Goal: Task Accomplishment & Management: Use online tool/utility

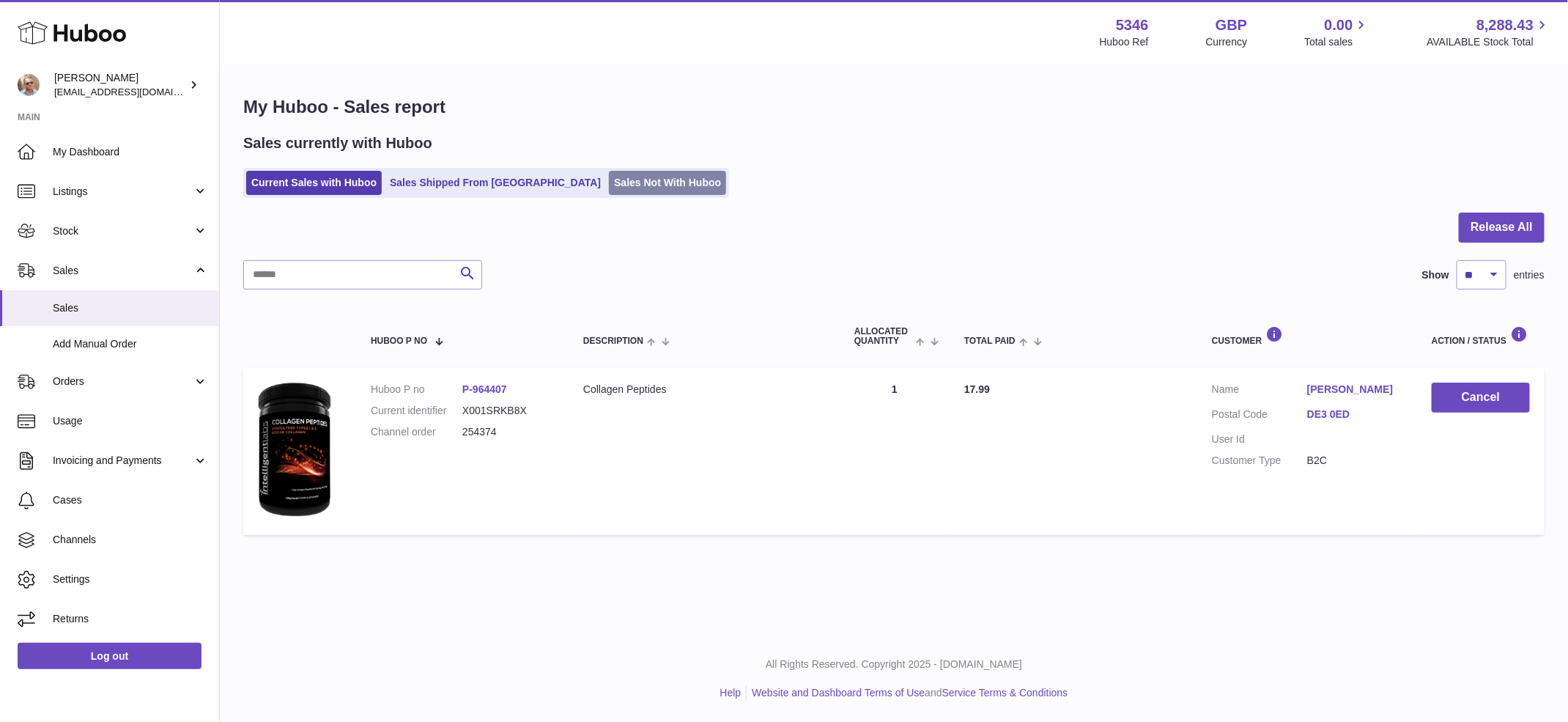
click at [609, 192] on link "Sales Not With Huboo" at bounding box center [668, 183] width 118 height 24
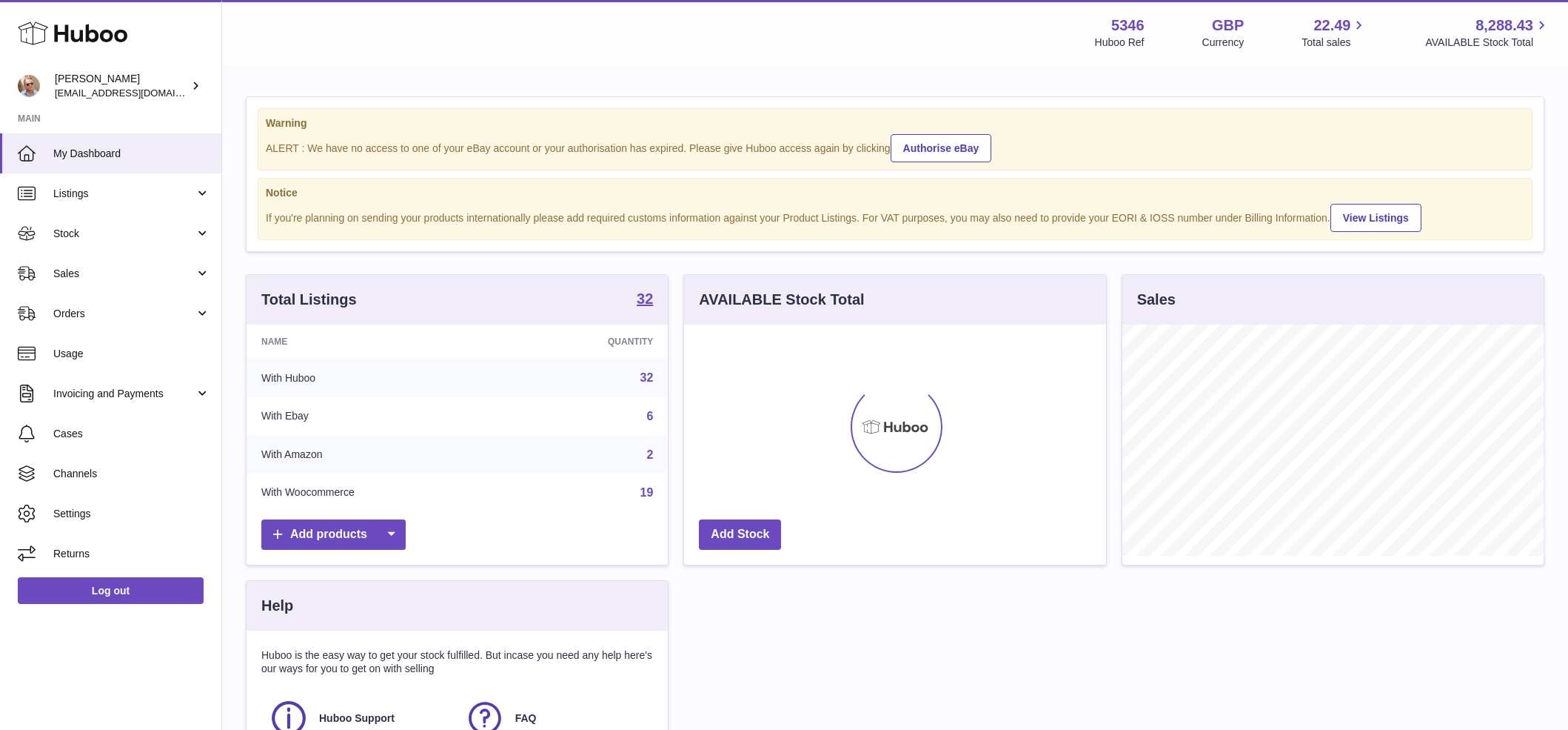
scroll to position [231, 422]
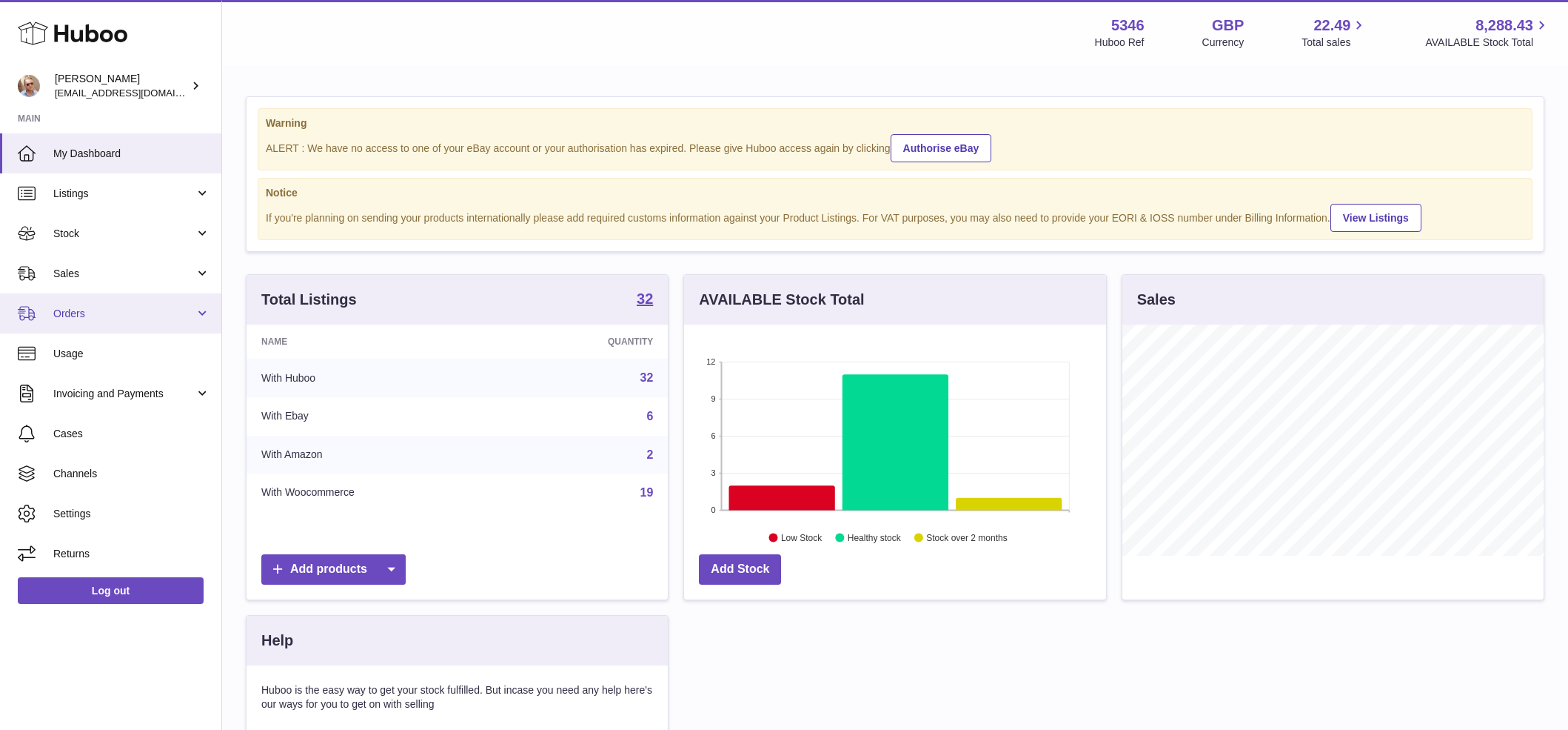
click at [130, 316] on span "Orders" at bounding box center [124, 313] width 142 height 14
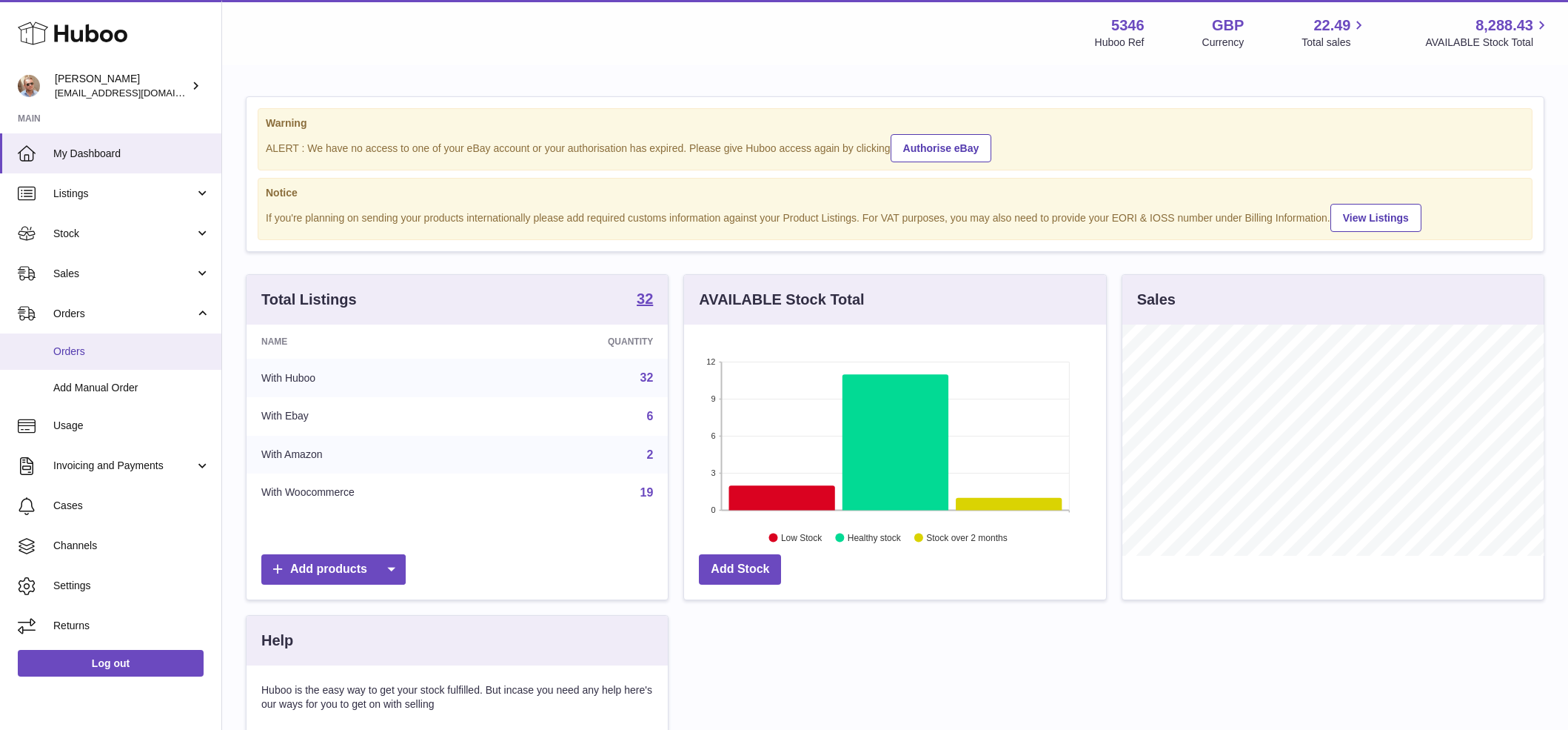
click at [120, 351] on span "Orders" at bounding box center [132, 351] width 157 height 14
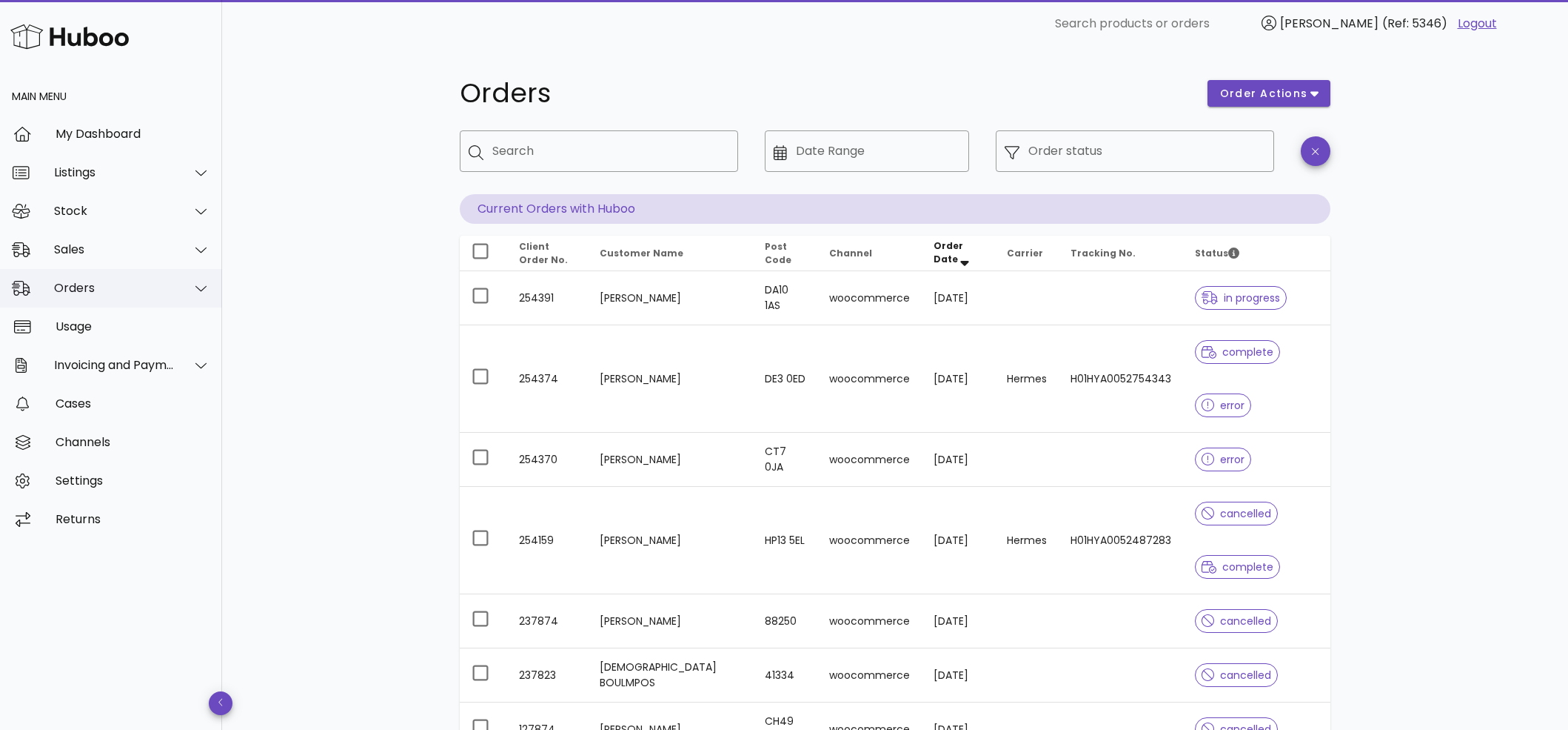
click at [199, 286] on icon at bounding box center [201, 288] width 11 height 13
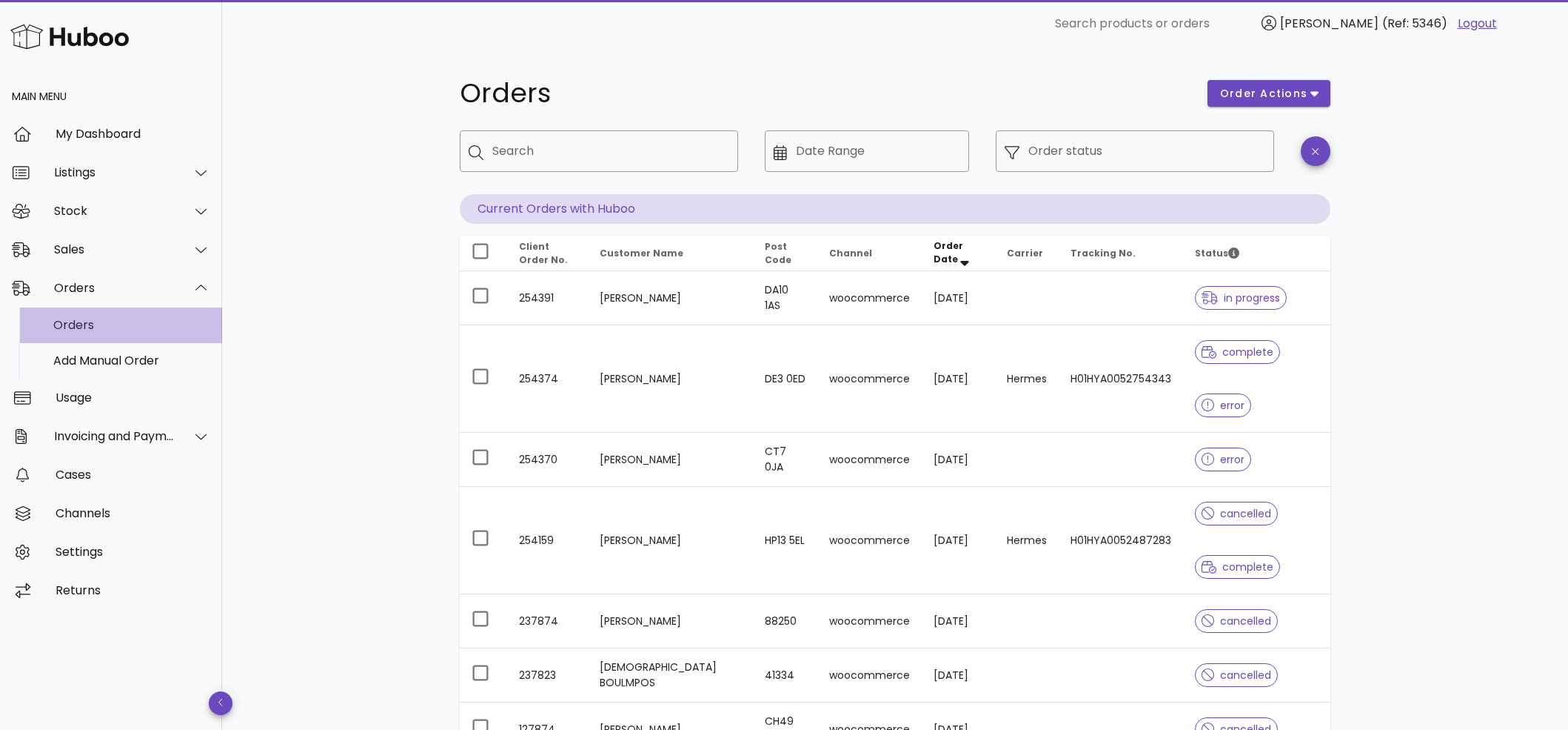
click at [153, 326] on div "Orders" at bounding box center [132, 325] width 157 height 14
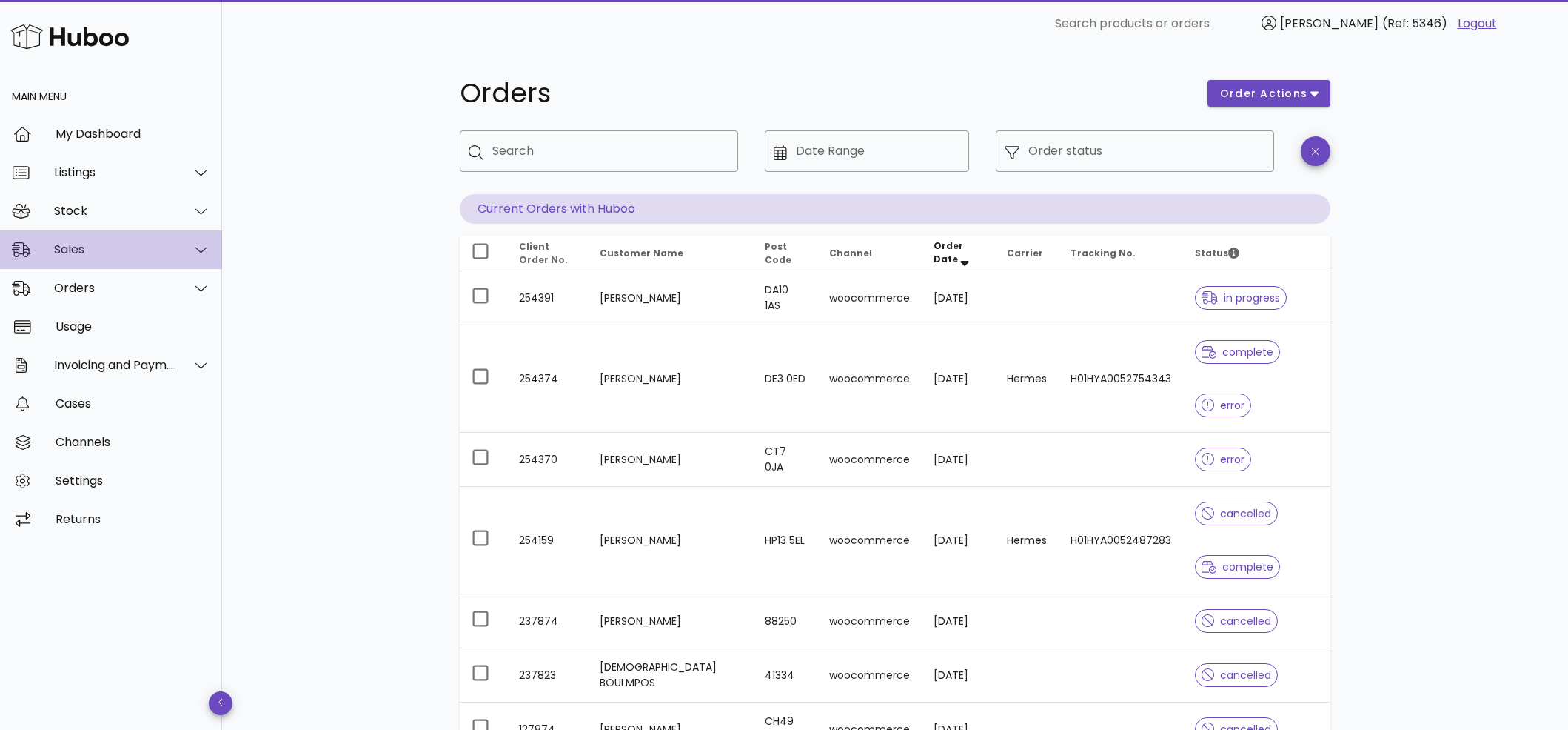
click at [194, 242] on div at bounding box center [193, 250] width 36 height 37
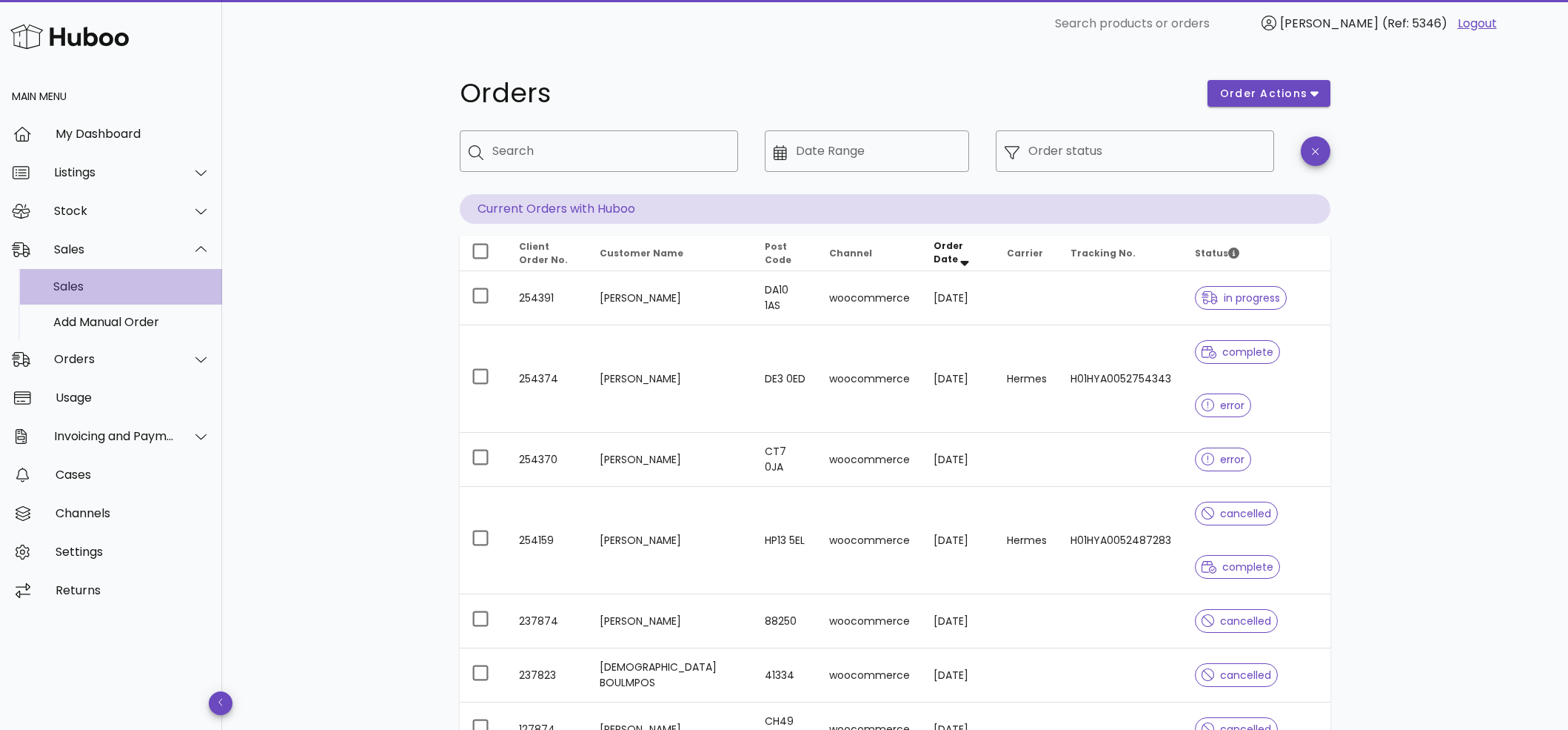
click at [139, 281] on div "Sales" at bounding box center [132, 286] width 157 height 14
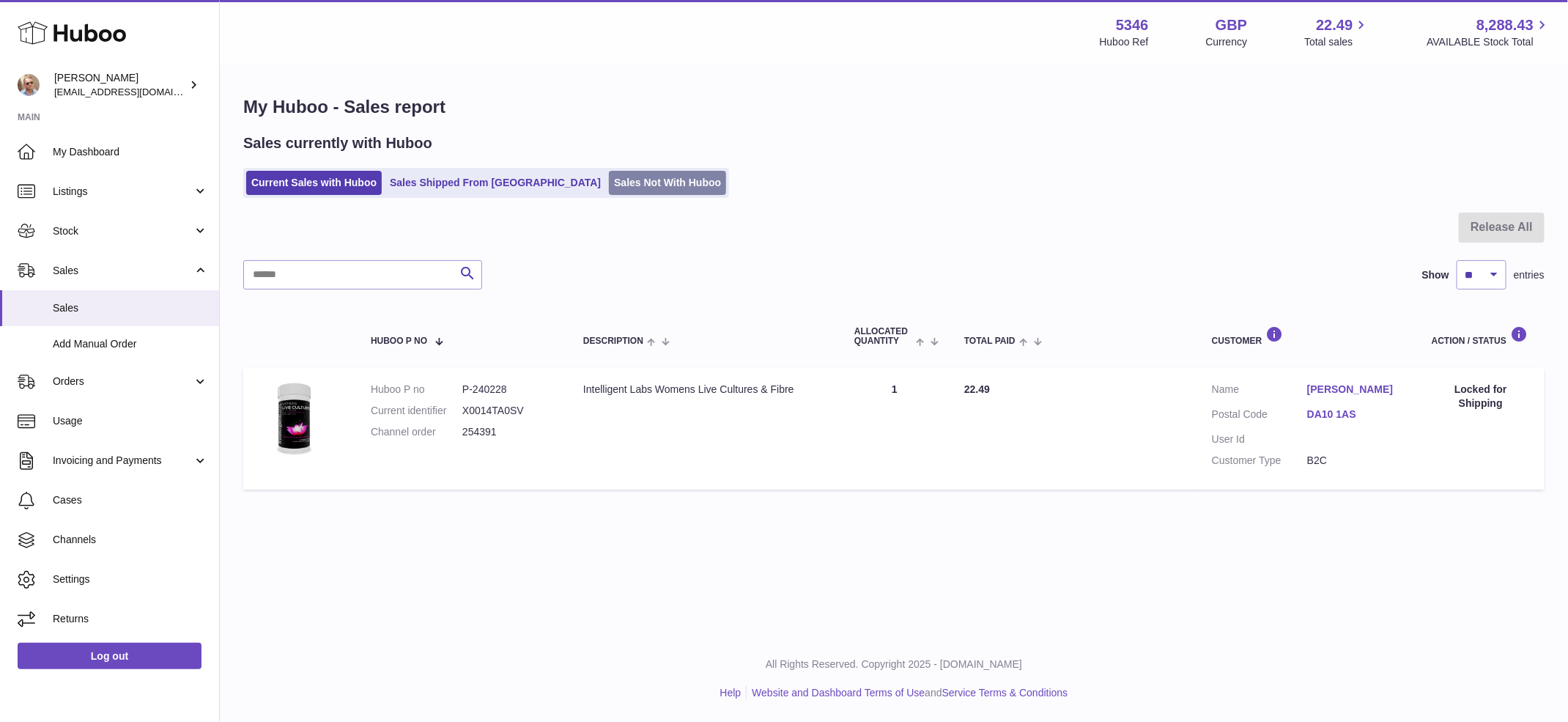
click at [609, 174] on link "Sales Not With Huboo" at bounding box center [668, 183] width 118 height 24
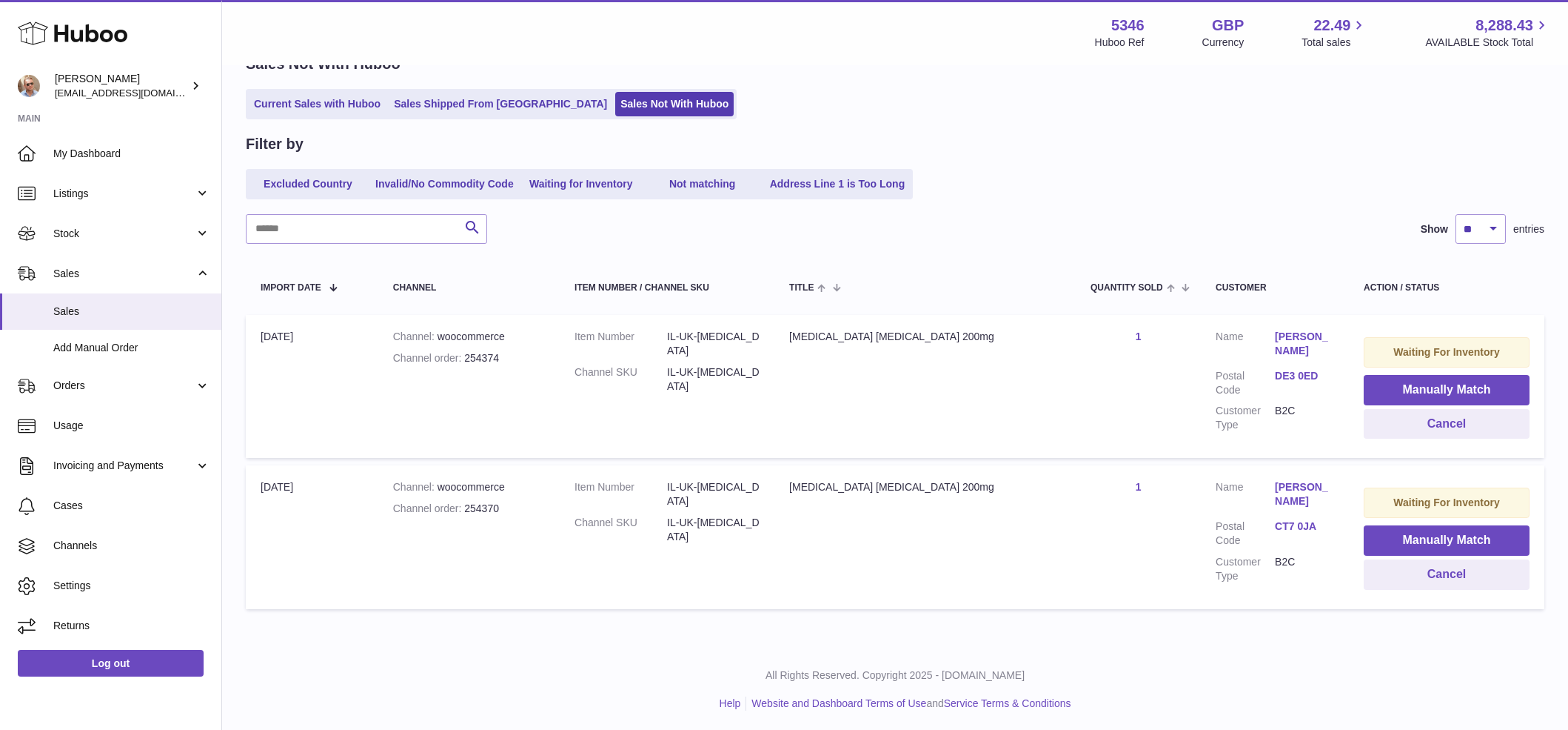
scroll to position [82, 0]
drag, startPoint x: 713, startPoint y: 356, endPoint x: 814, endPoint y: 368, distance: 101.7
click at [774, 368] on td "Item Number IL-UK-[MEDICAL_DATA] Channel SKU IL-UK-[MEDICAL_DATA]" at bounding box center [667, 385] width 215 height 143
copy dl "IL-UK-[MEDICAL_DATA]"
click at [1398, 378] on button "Manually Match" at bounding box center [1447, 388] width 166 height 30
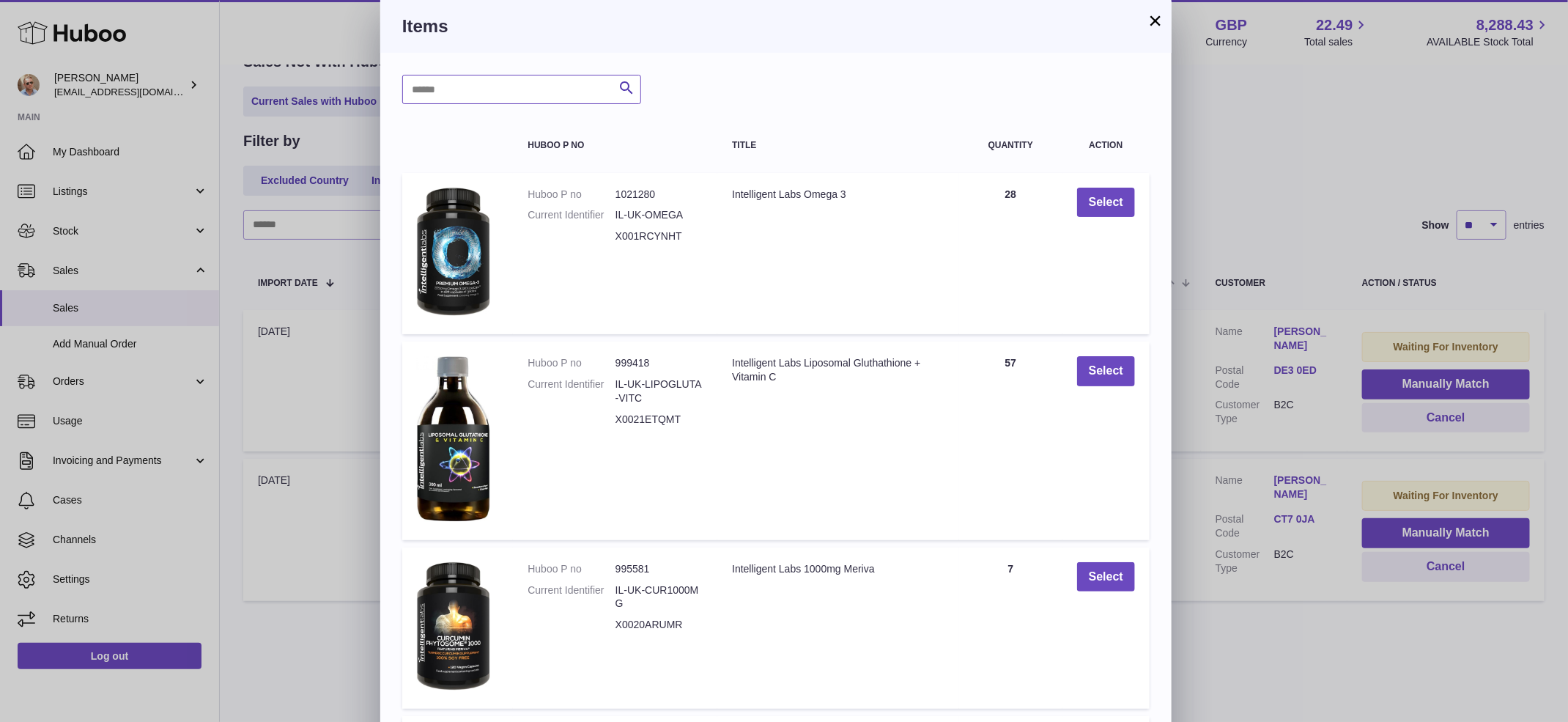
click at [479, 98] on input "text" at bounding box center [522, 89] width 239 height 29
paste input "**********"
type input "**********"
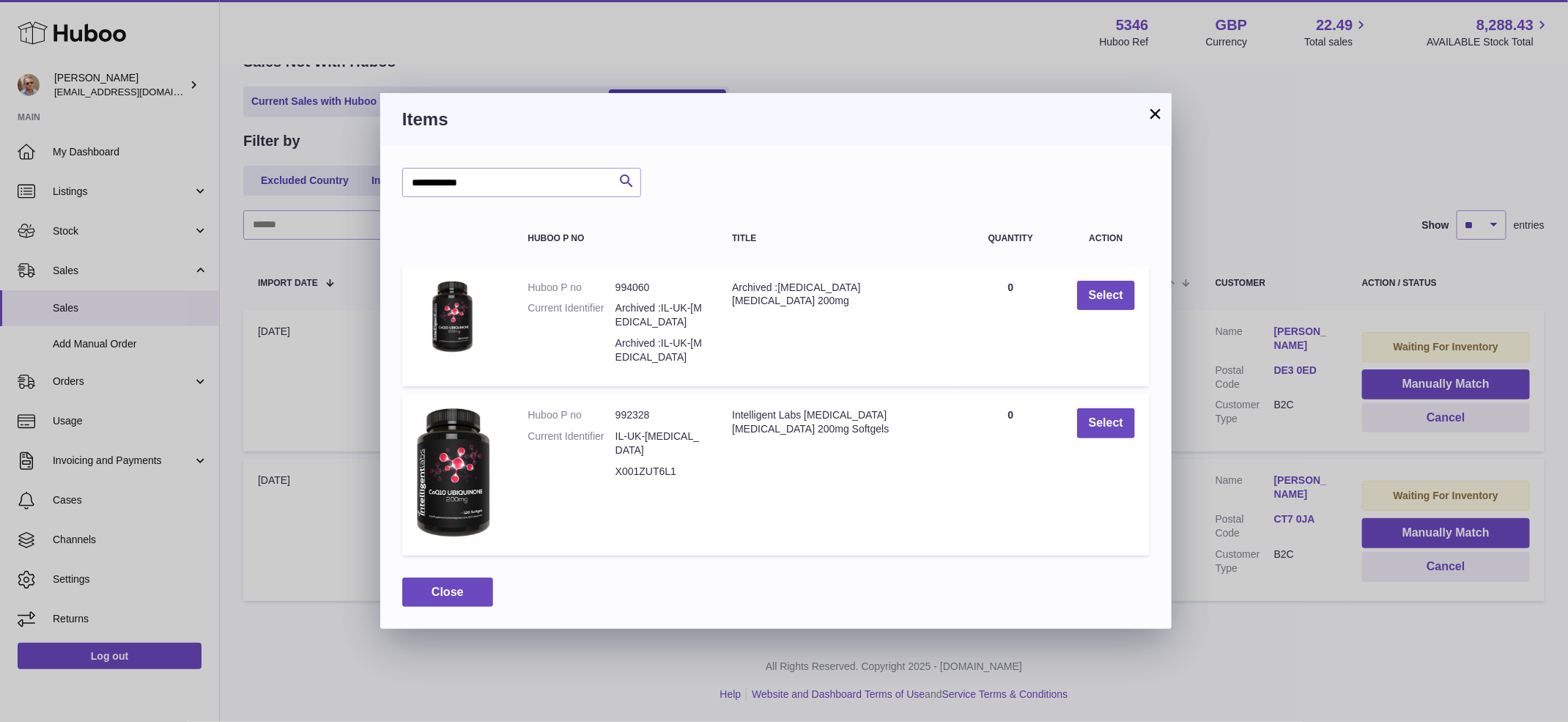
click at [1153, 113] on button "×" at bounding box center [1156, 113] width 18 height 18
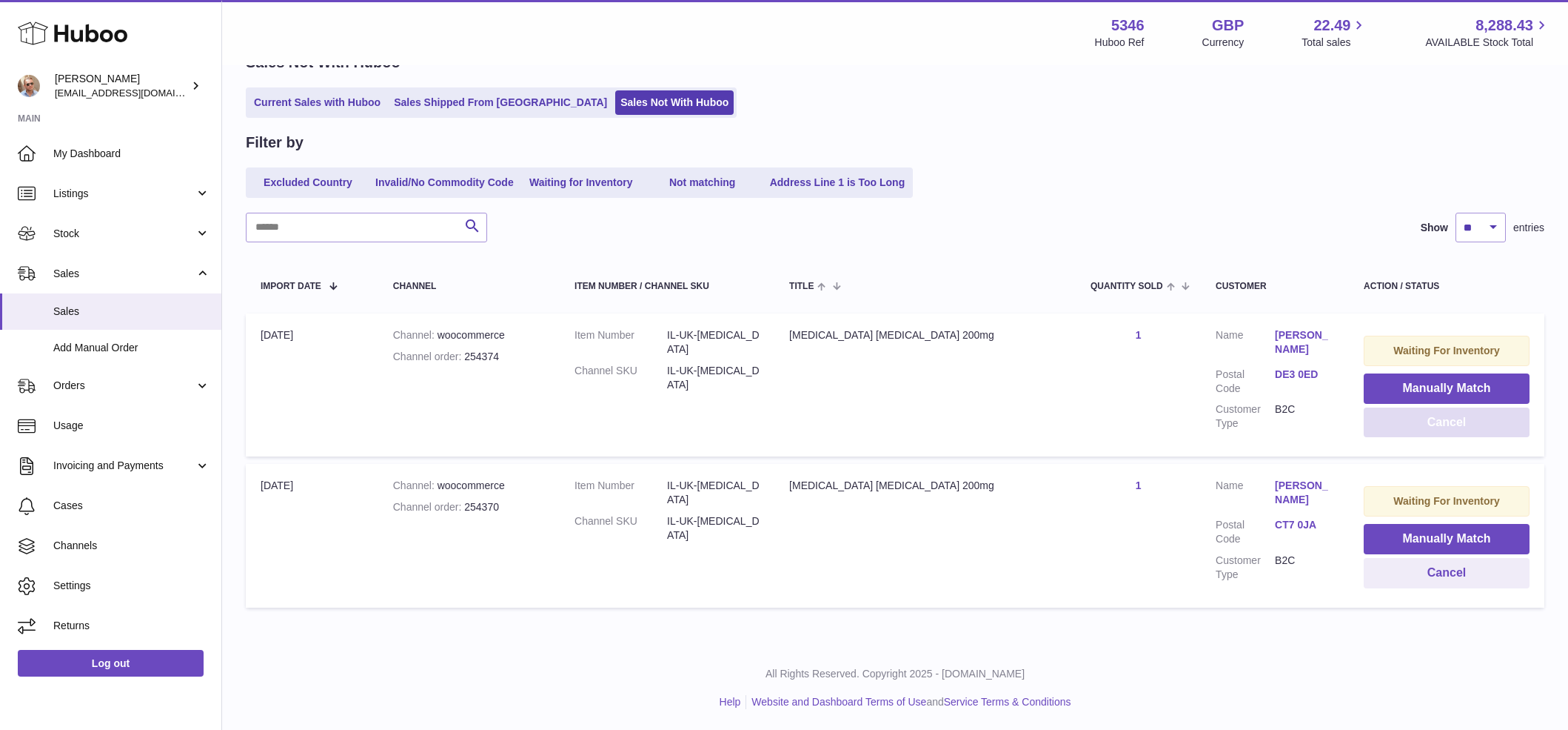
click at [1458, 417] on button "Cancel" at bounding box center [1447, 422] width 166 height 30
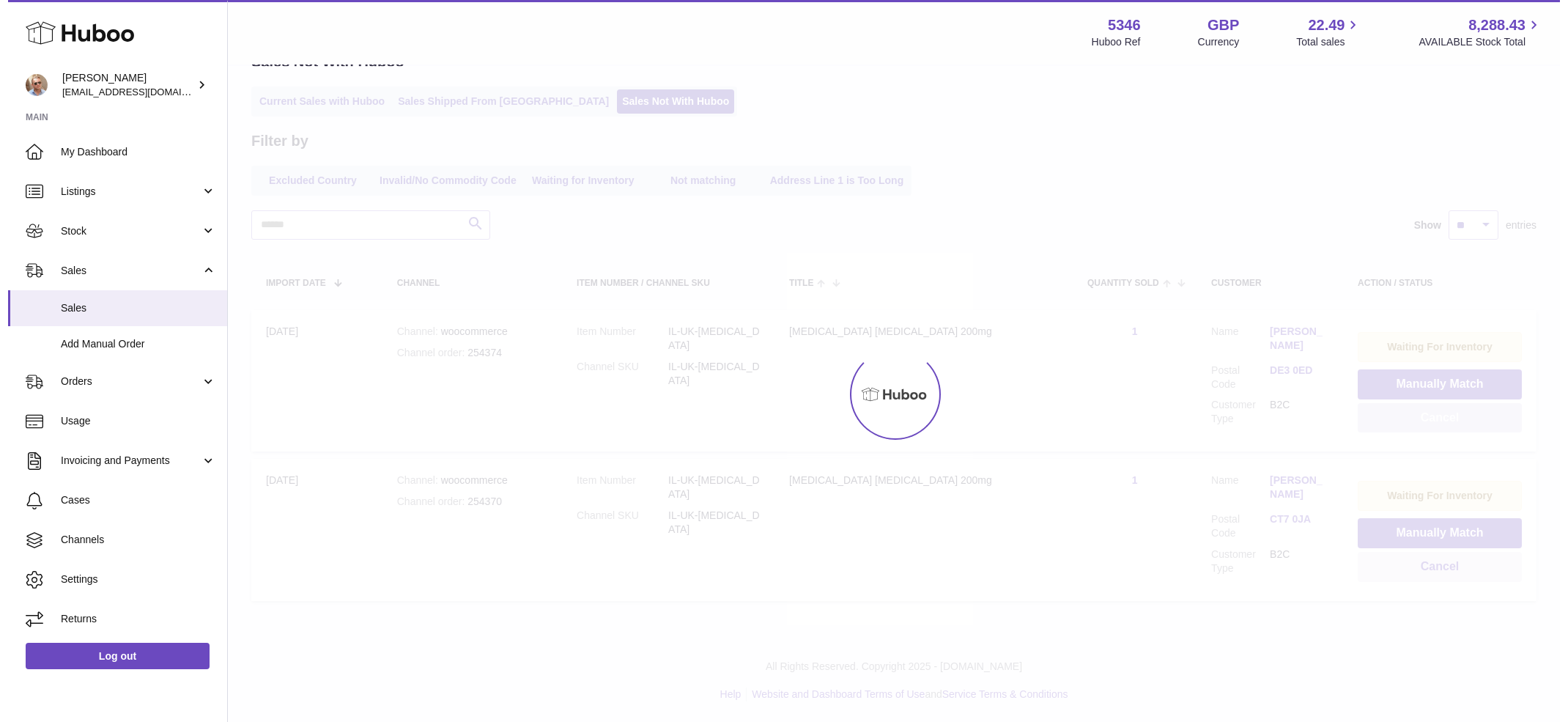
scroll to position [0, 0]
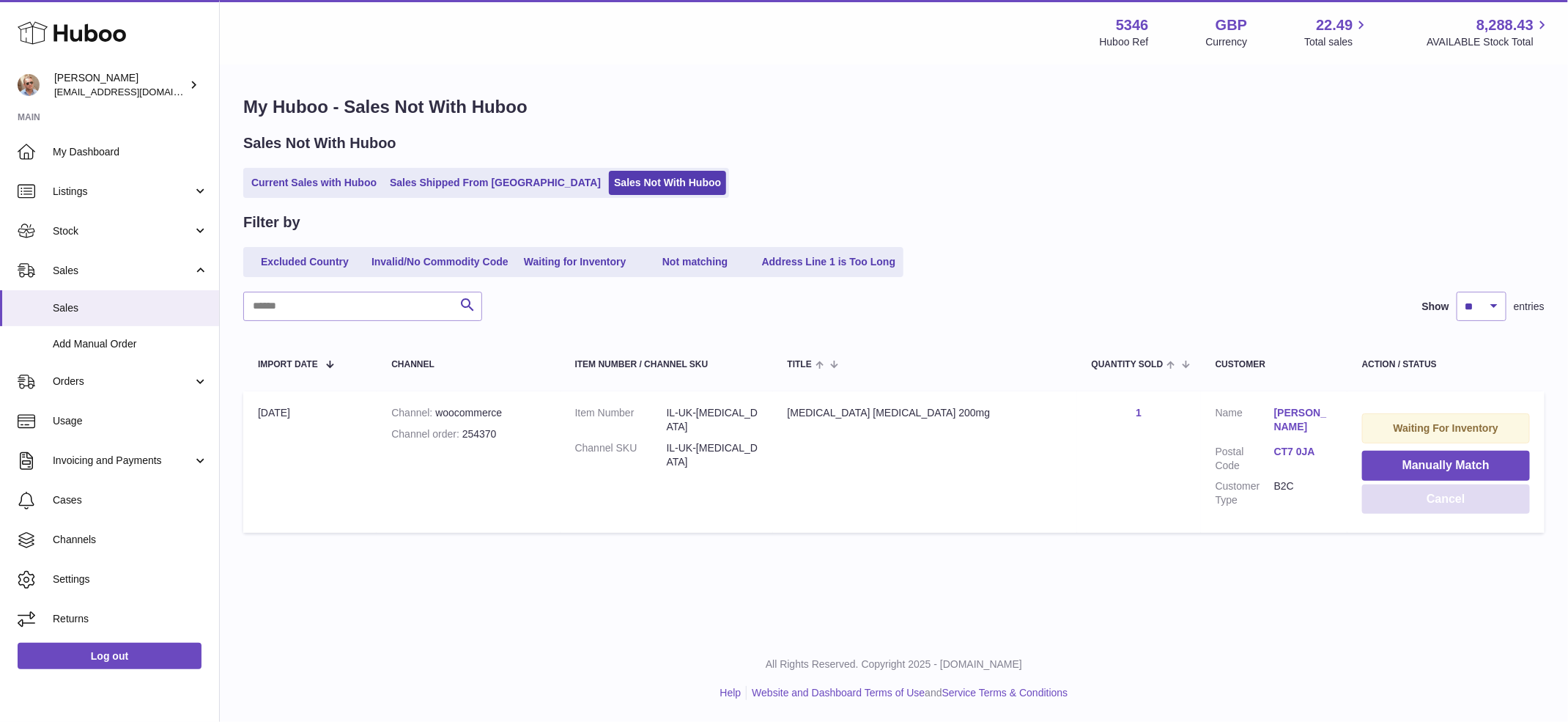
click at [1435, 493] on button "Cancel" at bounding box center [1446, 499] width 167 height 30
